Goal: Task Accomplishment & Management: Use online tool/utility

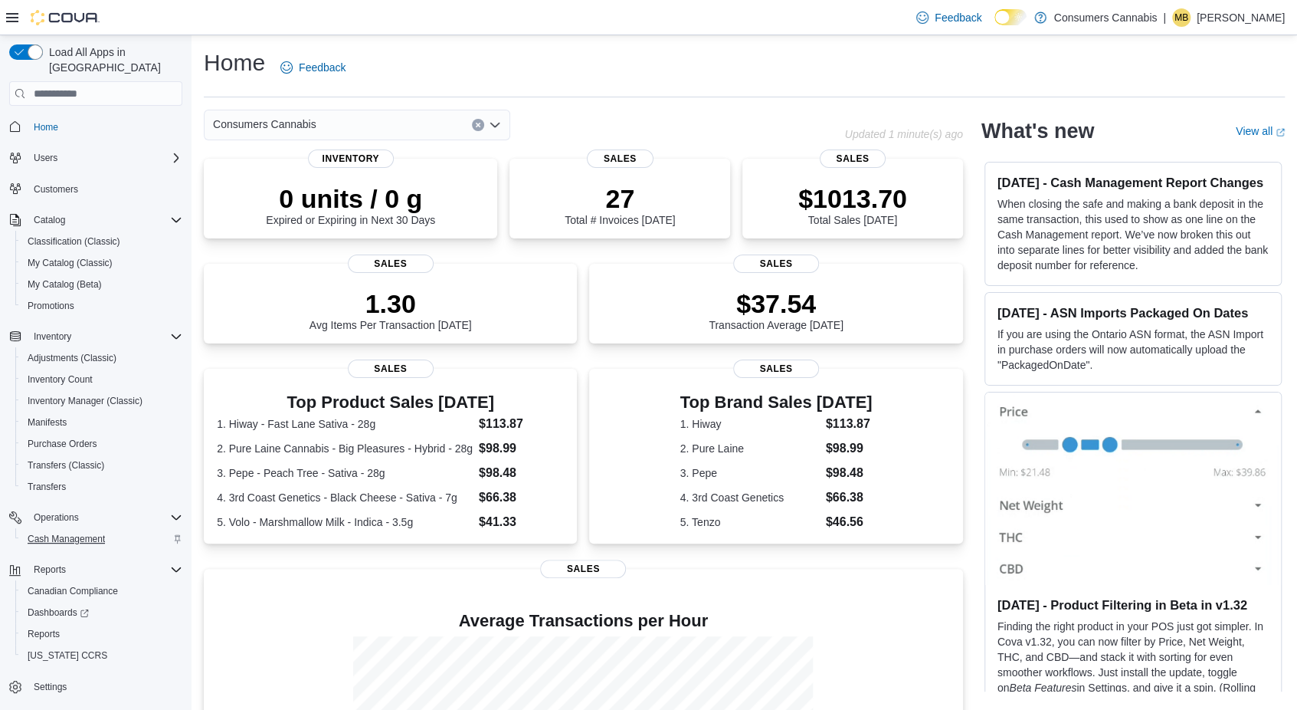
scroll to position [203, 0]
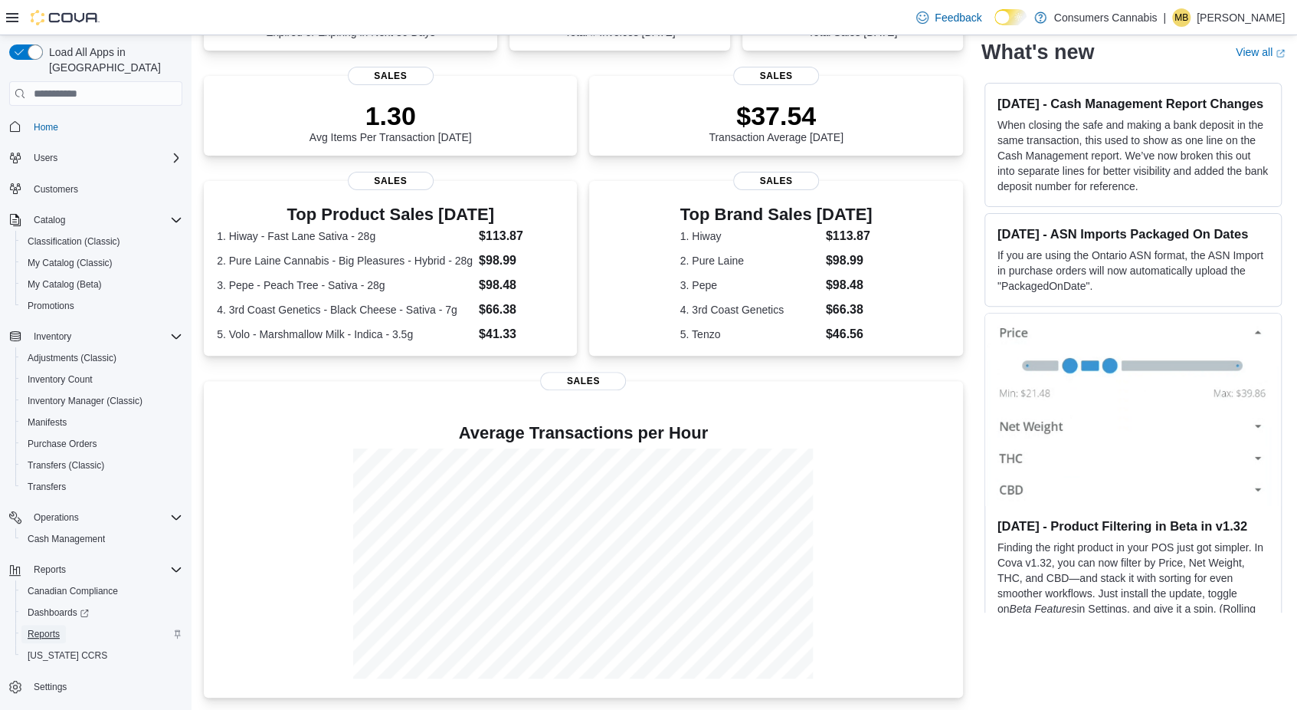
click at [54, 628] on span "Reports" at bounding box center [44, 634] width 32 height 12
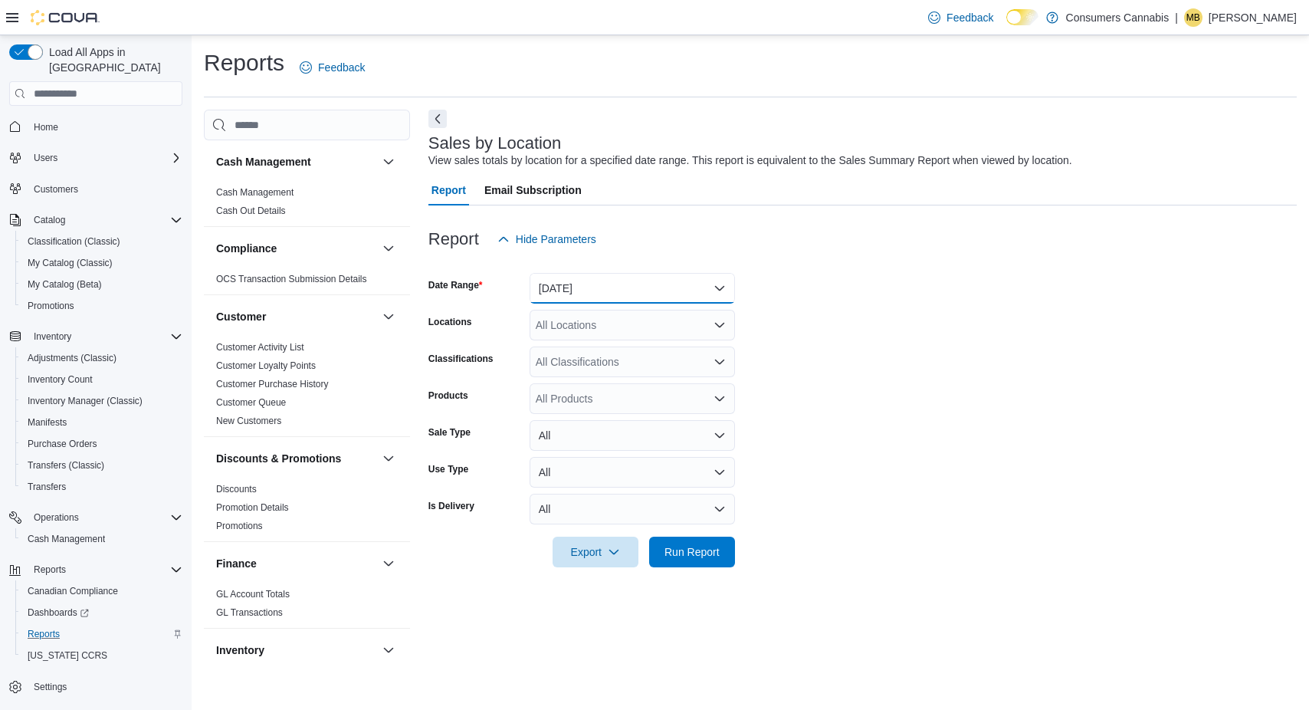
click at [669, 283] on button "[DATE]" at bounding box center [632, 288] width 205 height 31
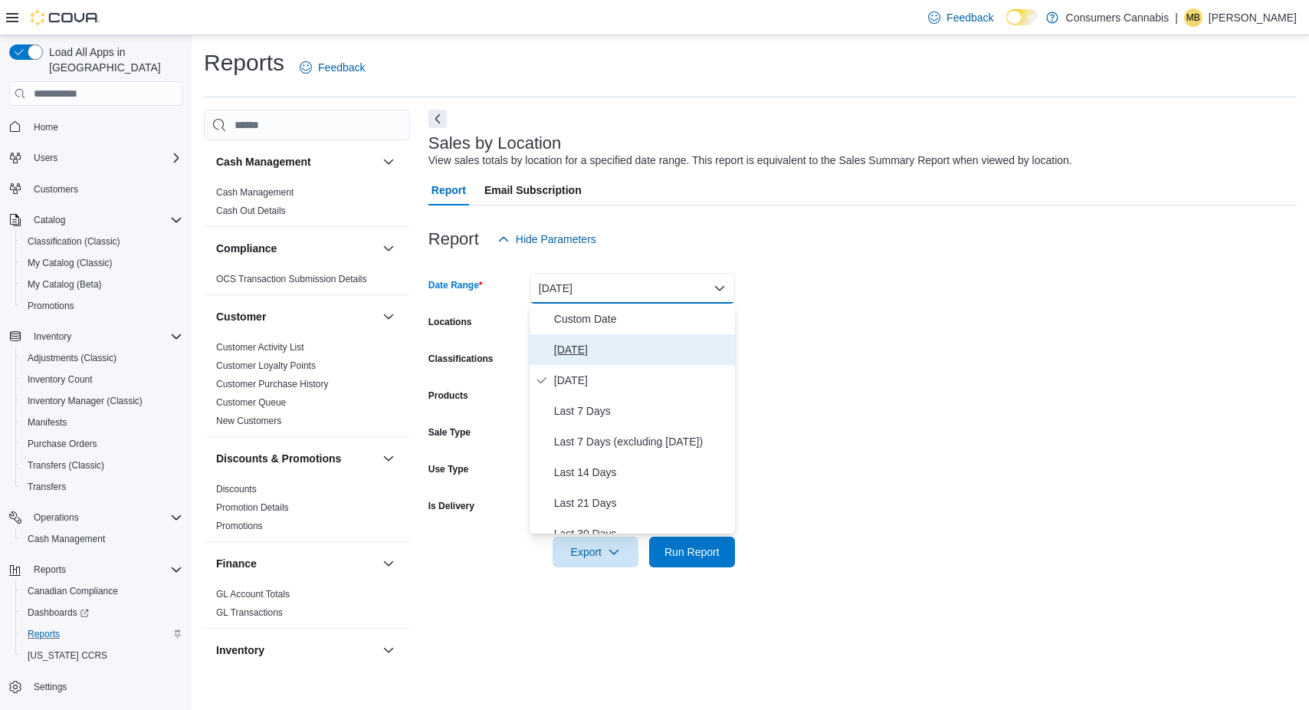
click at [658, 352] on span "[DATE]" at bounding box center [641, 349] width 175 height 18
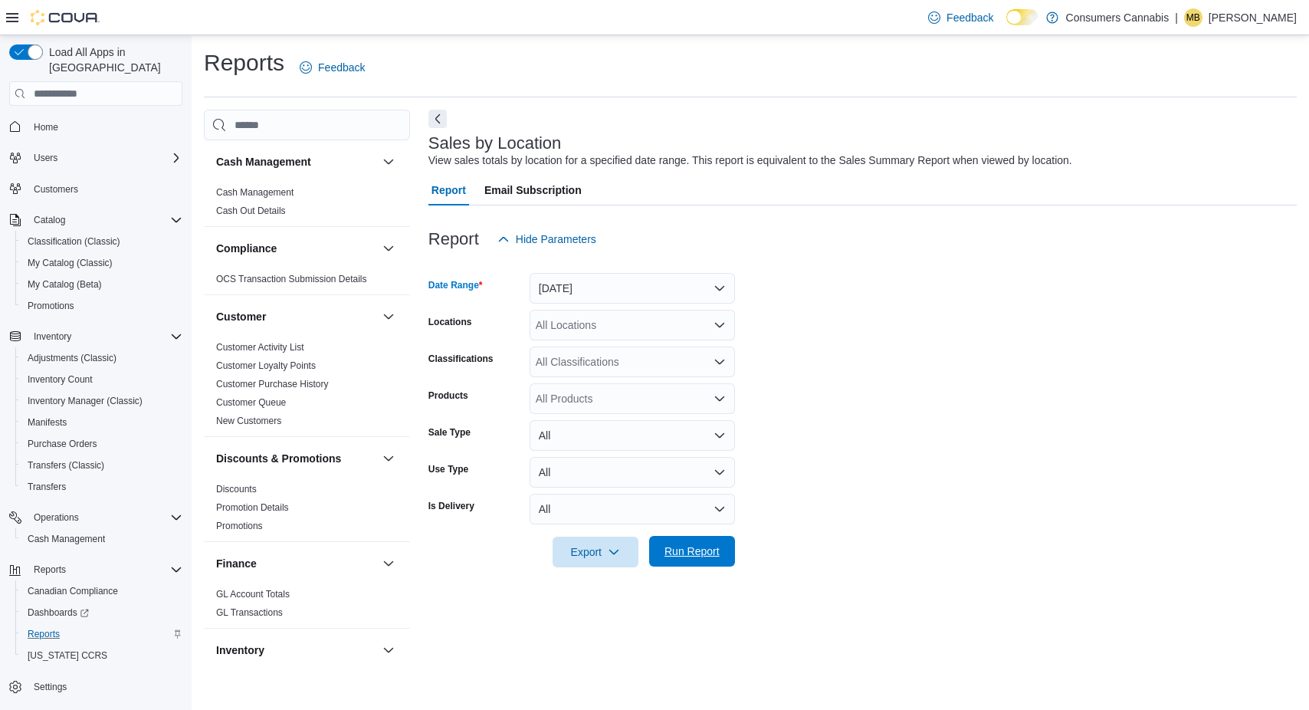
click at [716, 553] on span "Run Report" at bounding box center [691, 550] width 55 height 15
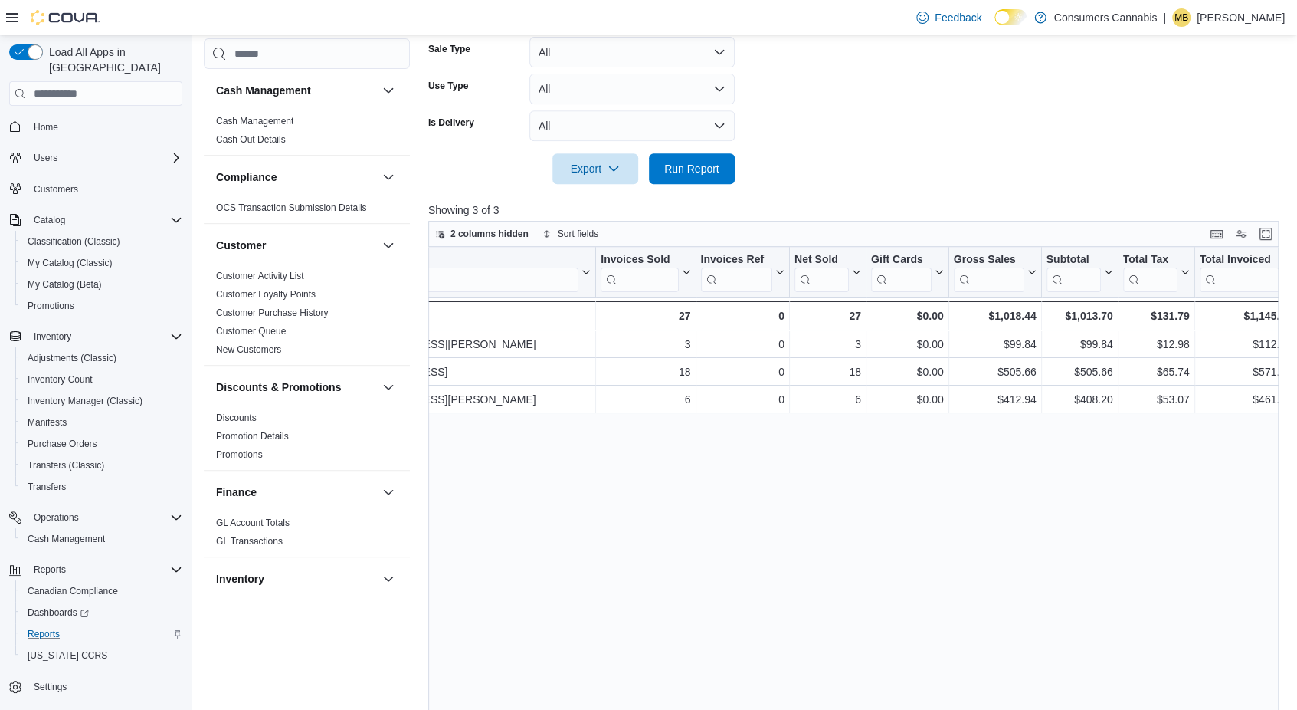
scroll to position [0, 392]
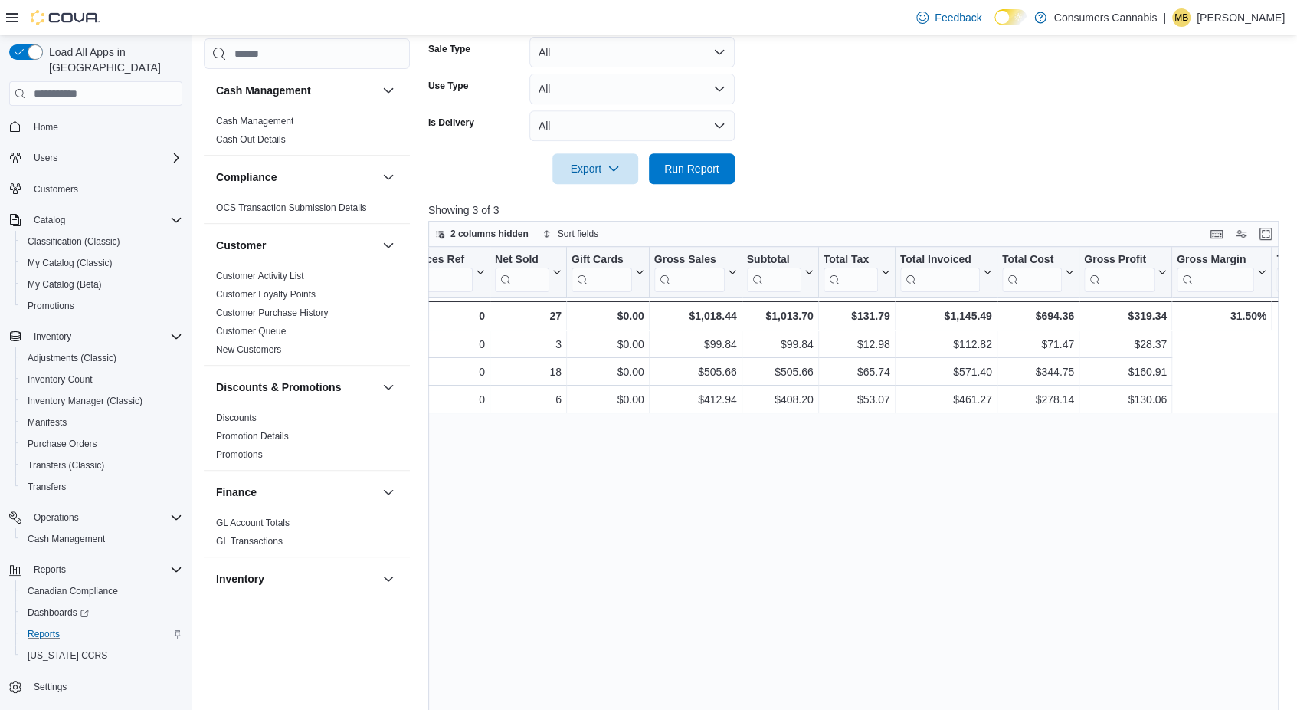
drag, startPoint x: 751, startPoint y: 455, endPoint x: 950, endPoint y: 456, distance: 199.2
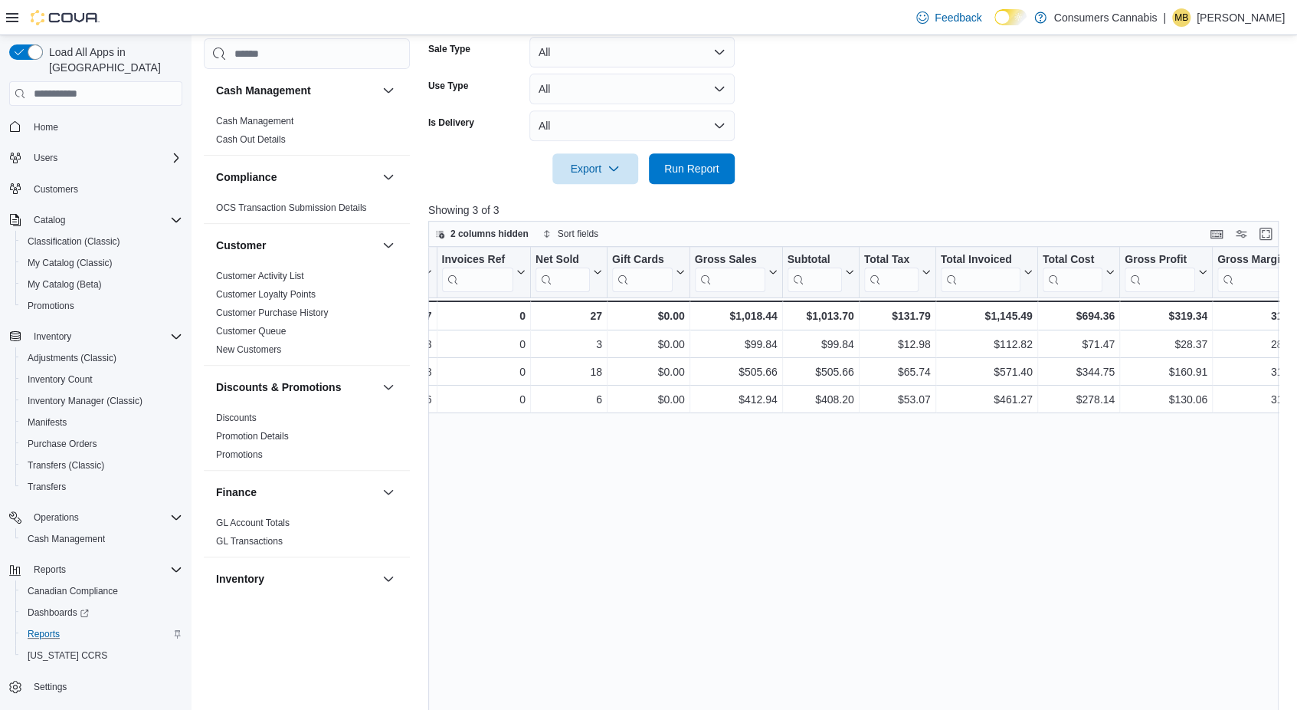
scroll to position [0, 0]
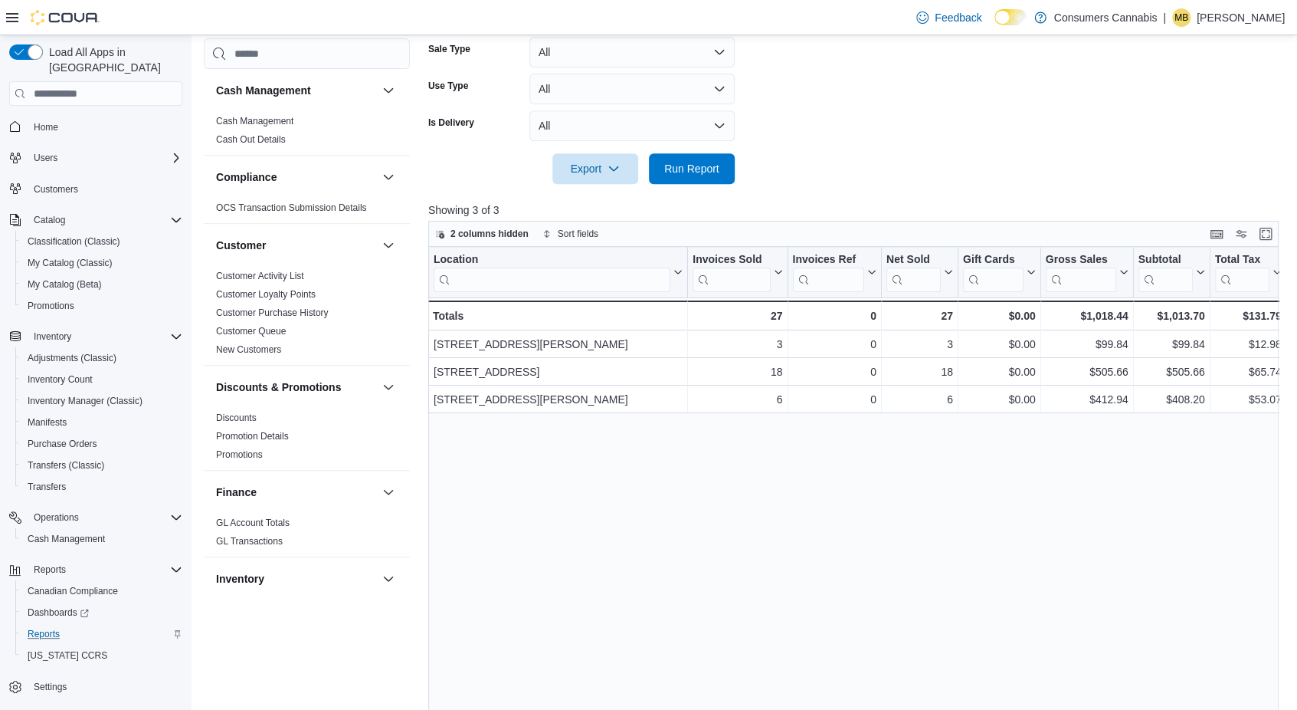
drag, startPoint x: 1215, startPoint y: 460, endPoint x: 843, endPoint y: 471, distance: 372.6
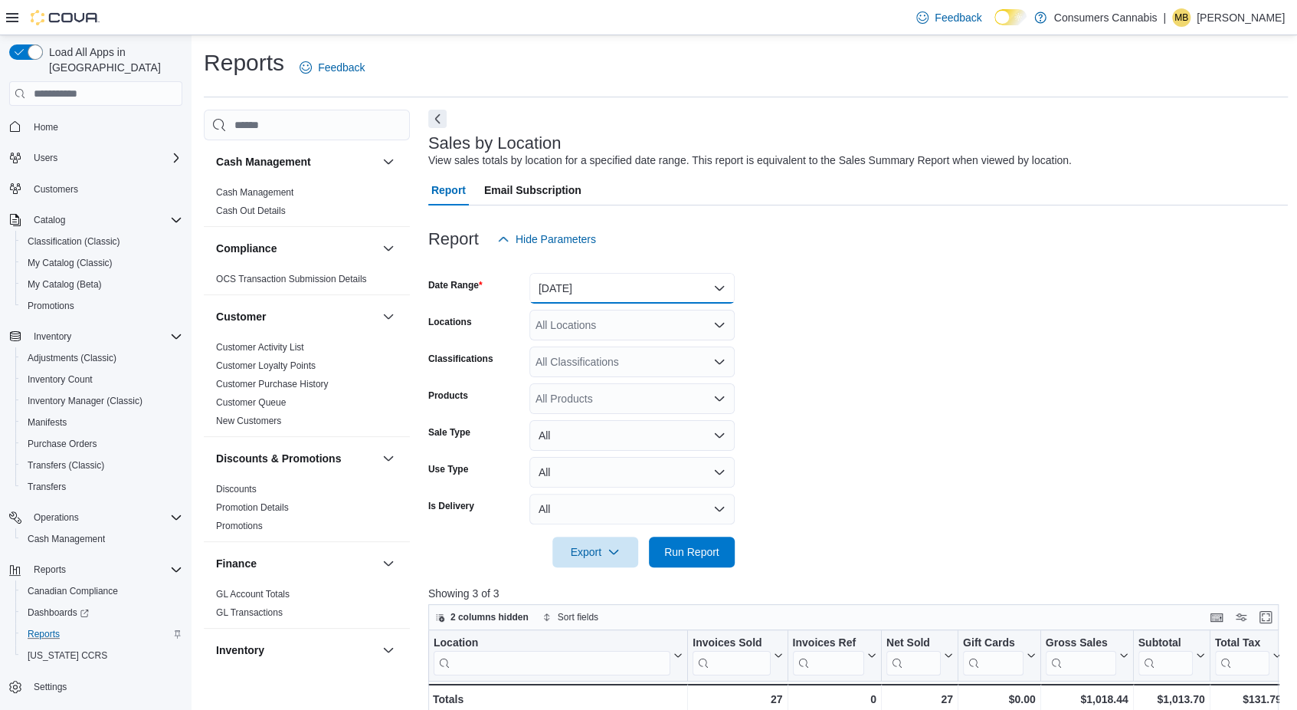
click at [587, 283] on button "[DATE]" at bounding box center [632, 288] width 205 height 31
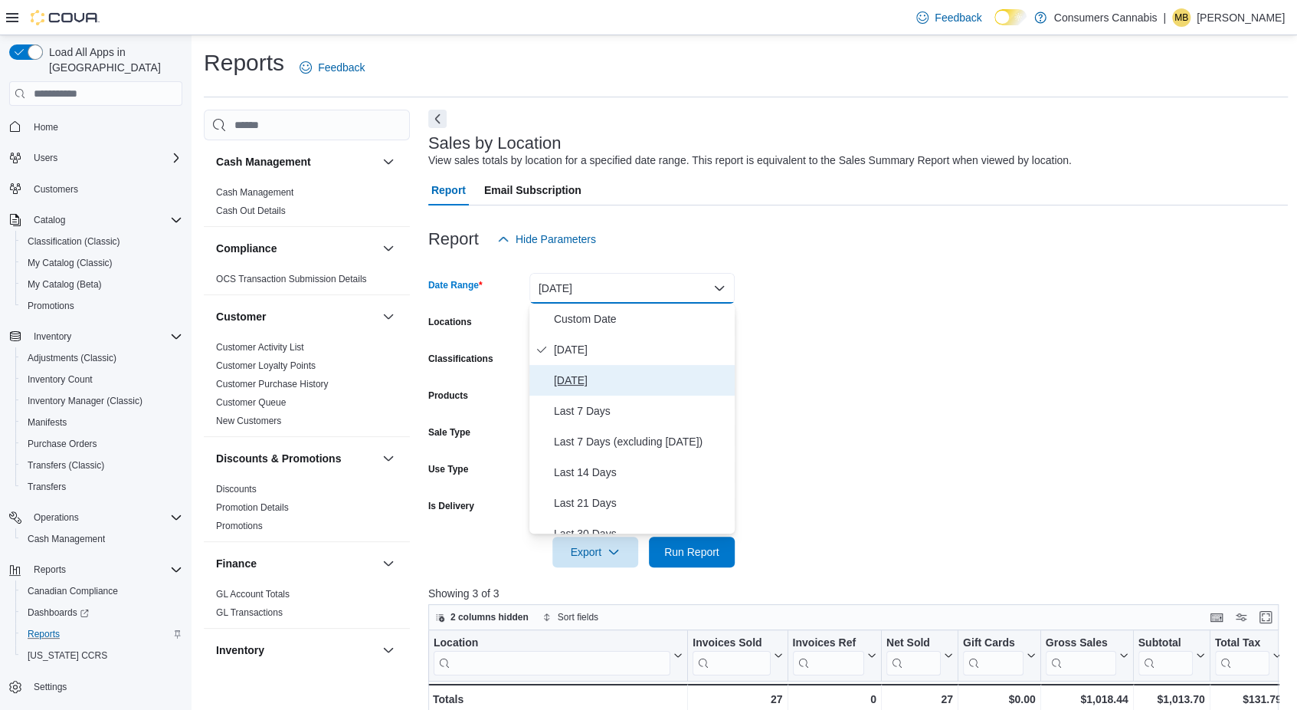
click at [633, 382] on span "[DATE]" at bounding box center [641, 380] width 175 height 18
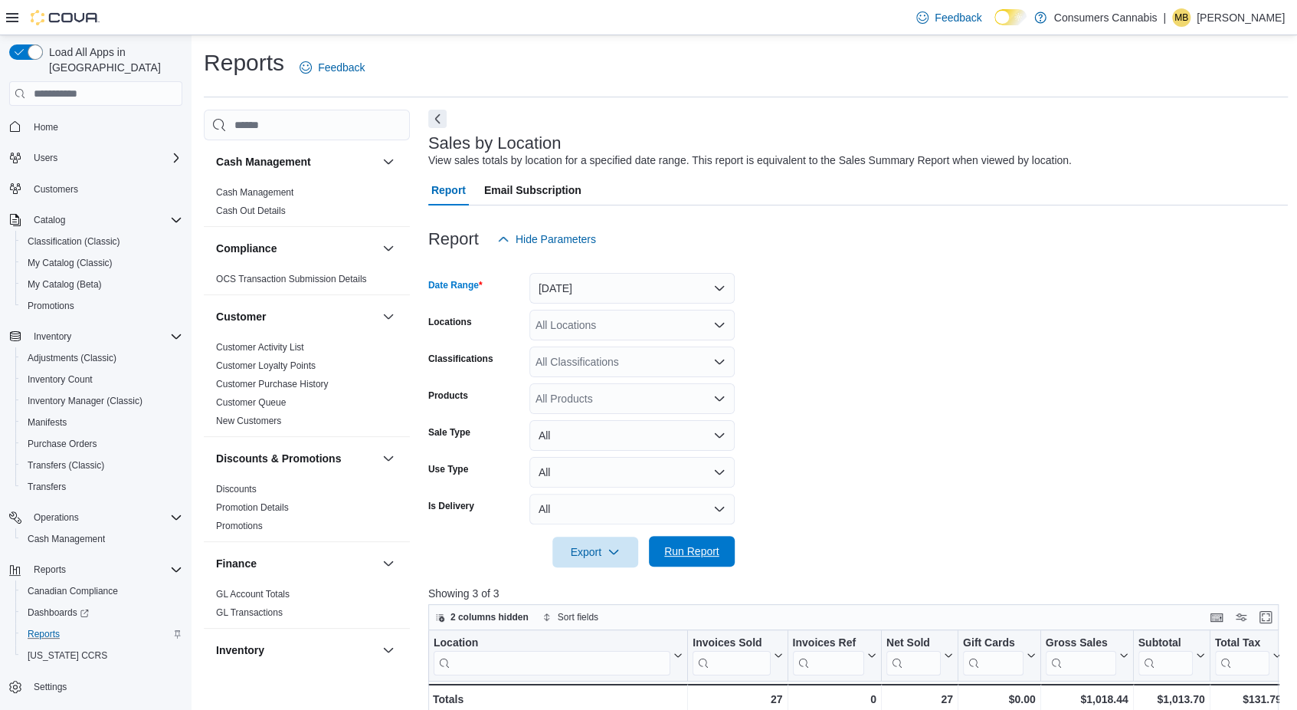
click at [720, 559] on span "Run Report" at bounding box center [691, 551] width 67 height 31
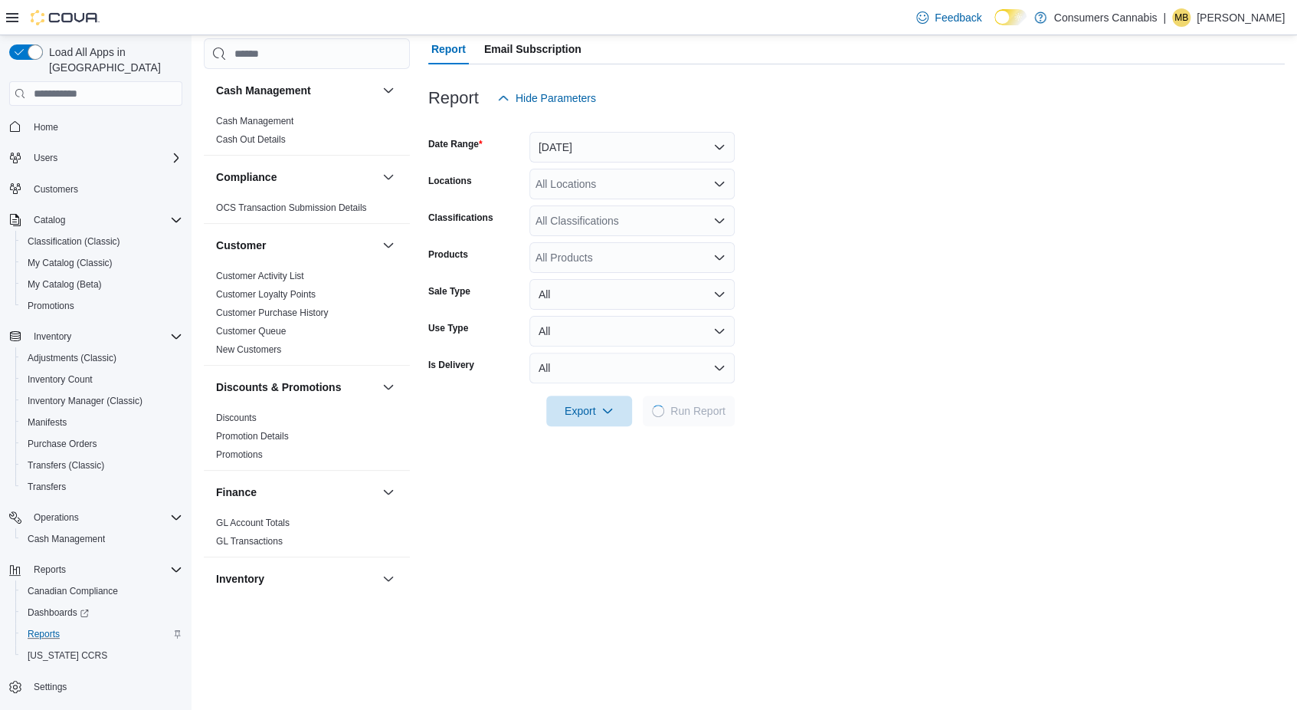
scroll to position [230, 0]
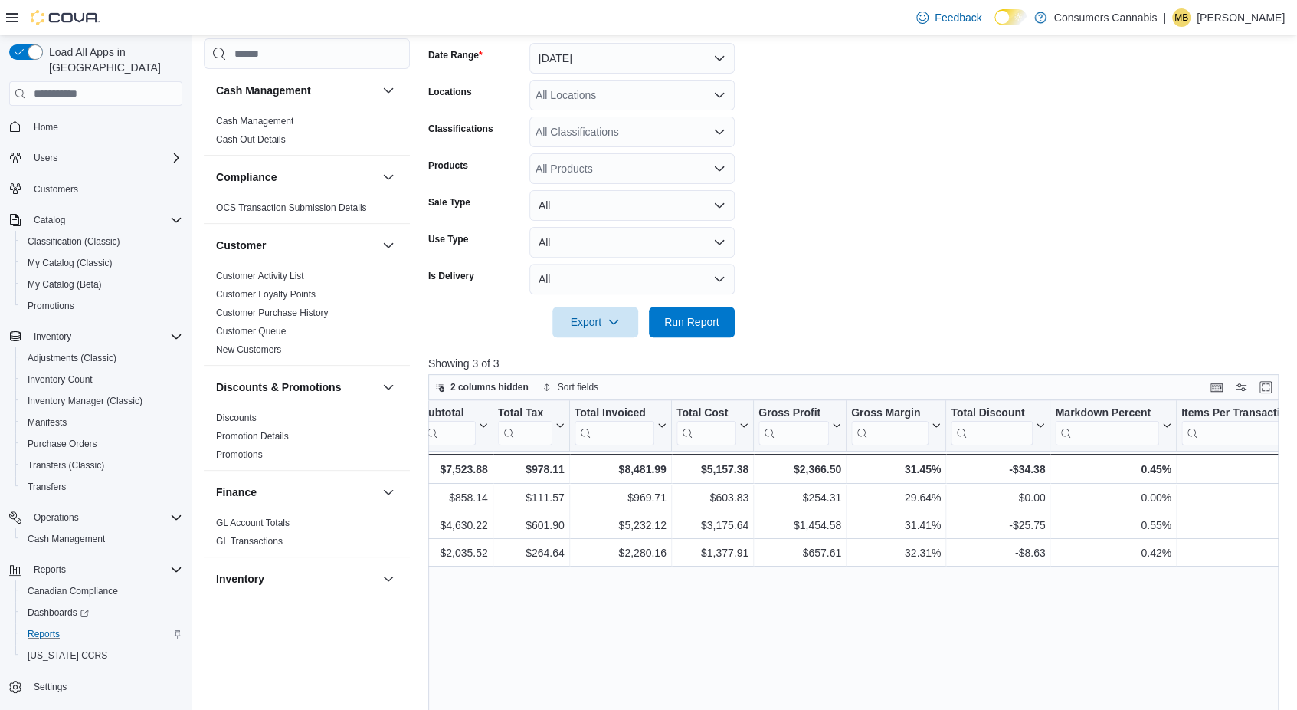
drag, startPoint x: 822, startPoint y: 589, endPoint x: 968, endPoint y: 598, distance: 145.9
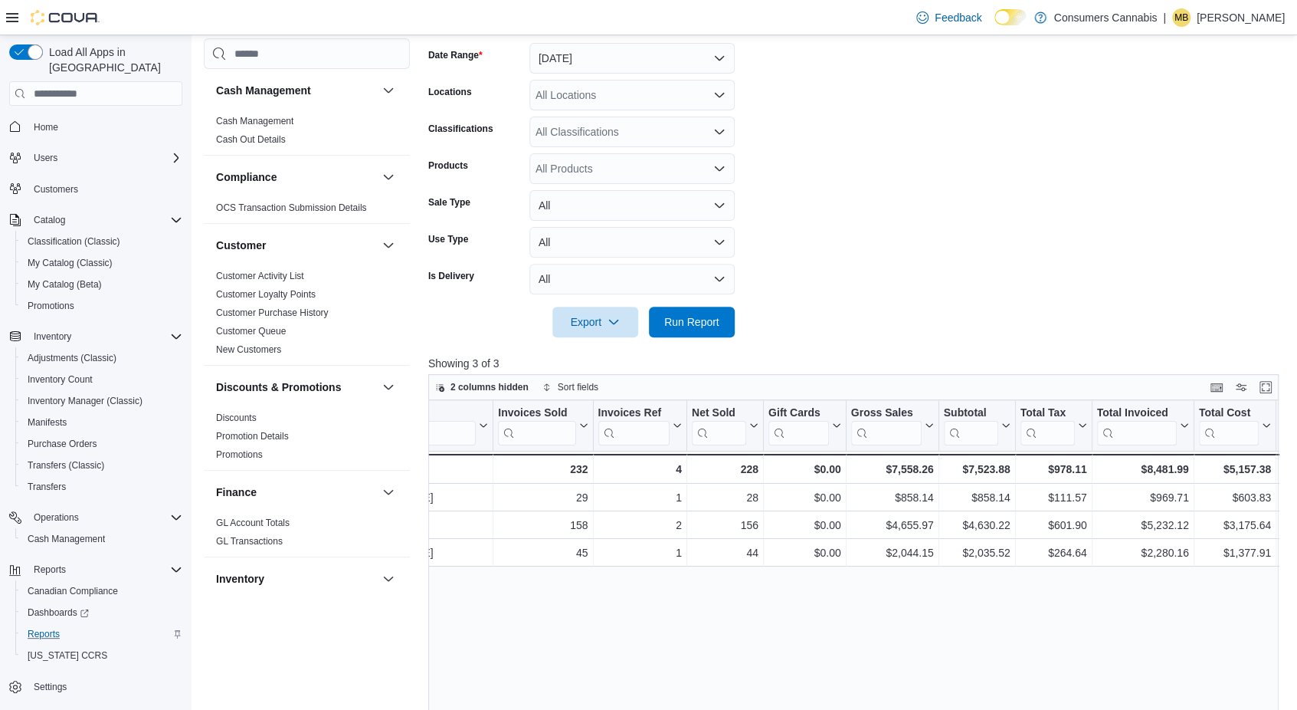
scroll to position [0, 0]
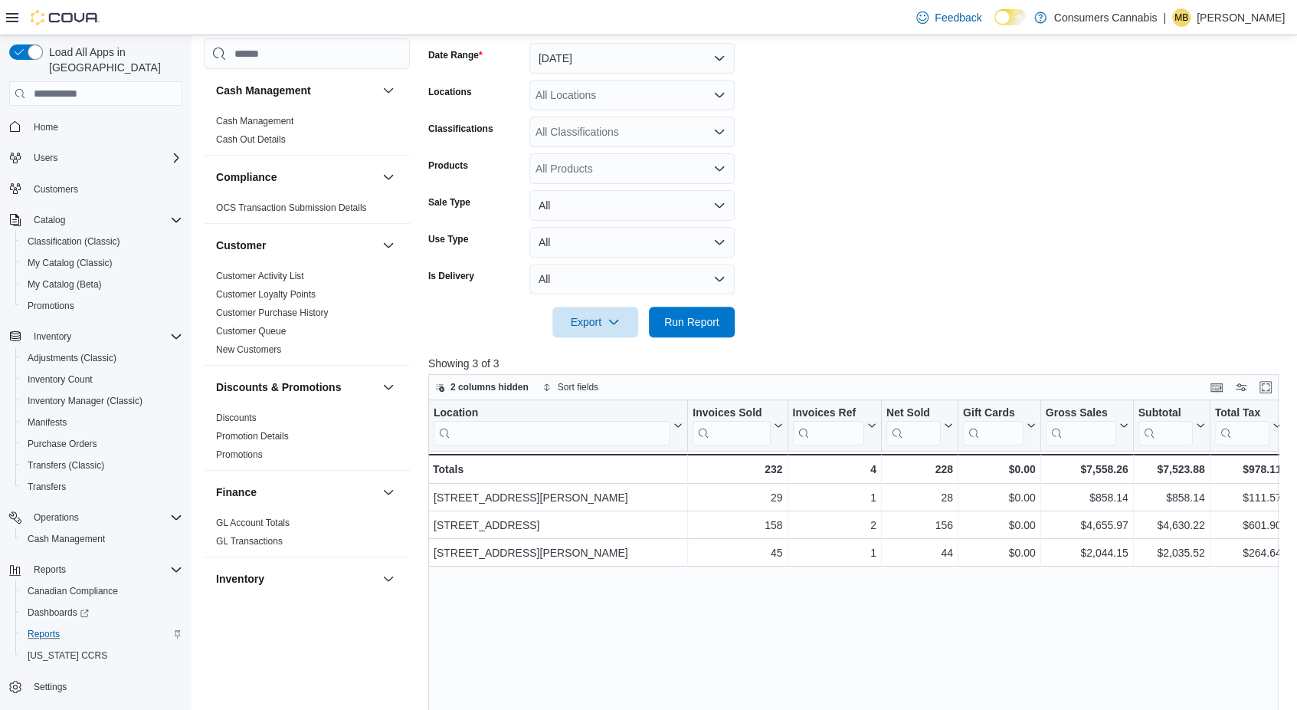
drag, startPoint x: 1071, startPoint y: 613, endPoint x: 802, endPoint y: 660, distance: 273.8
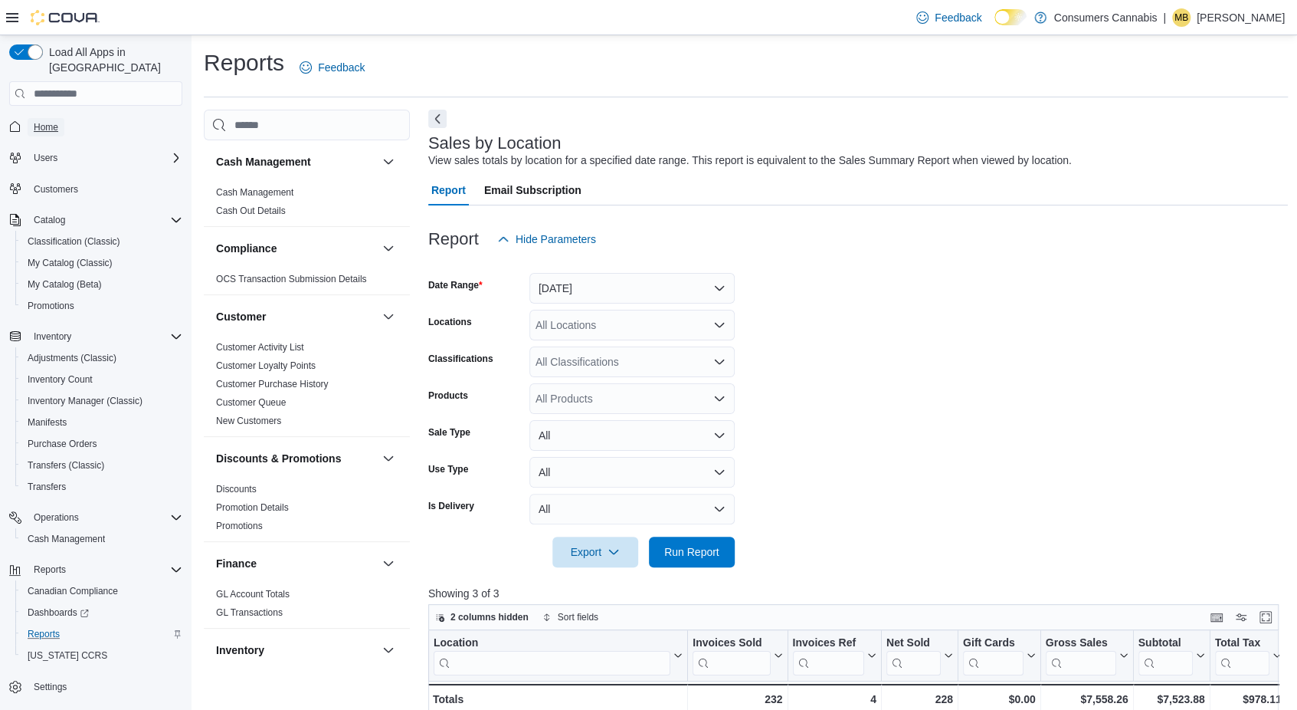
click at [54, 121] on span "Home" at bounding box center [46, 127] width 25 height 12
